Goal: Browse casually

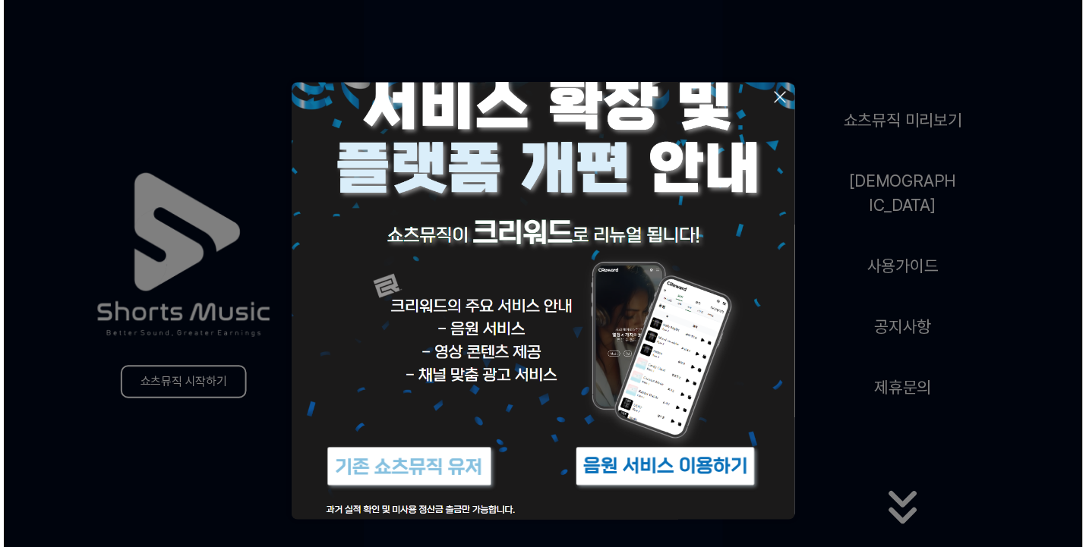
scroll to position [66, 0]
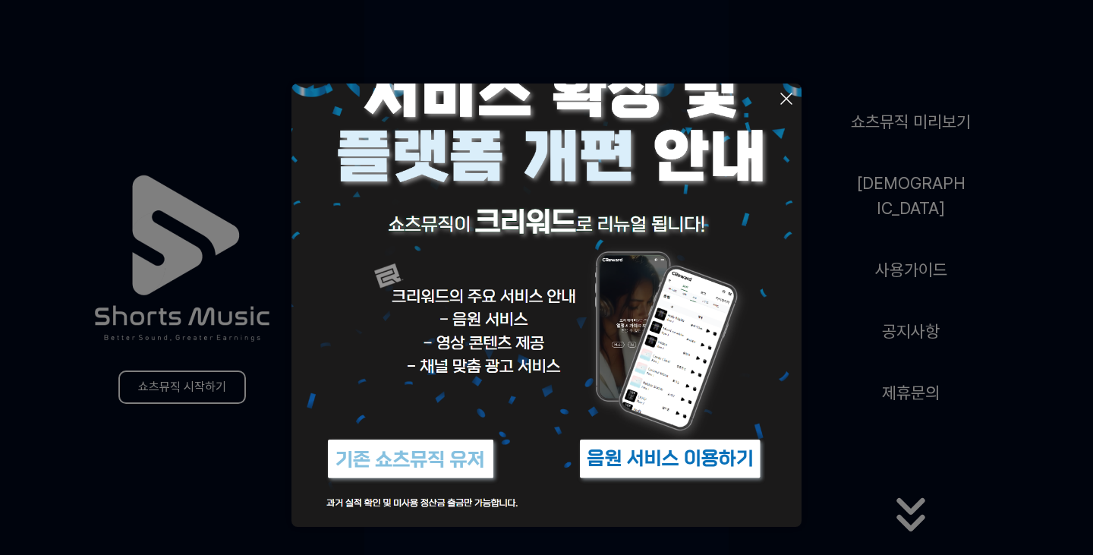
click at [700, 468] on img at bounding box center [670, 458] width 190 height 57
click at [786, 108] on img at bounding box center [546, 272] width 510 height 510
click at [782, 91] on icon at bounding box center [786, 99] width 18 height 18
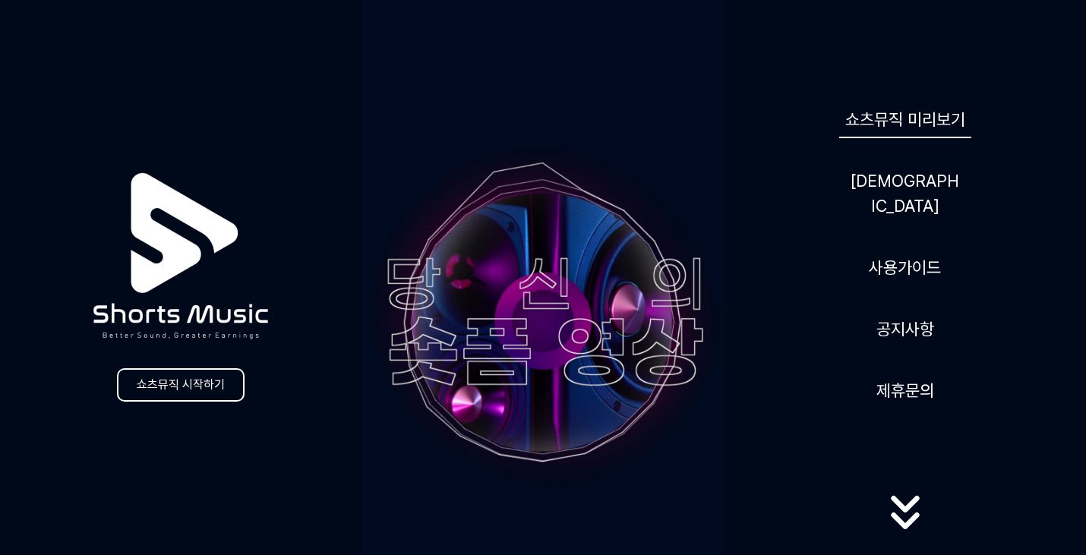
click at [893, 134] on link "쇼츠뮤직 미리보기" at bounding box center [905, 119] width 132 height 37
